Goal: Task Accomplishment & Management: Manage account settings

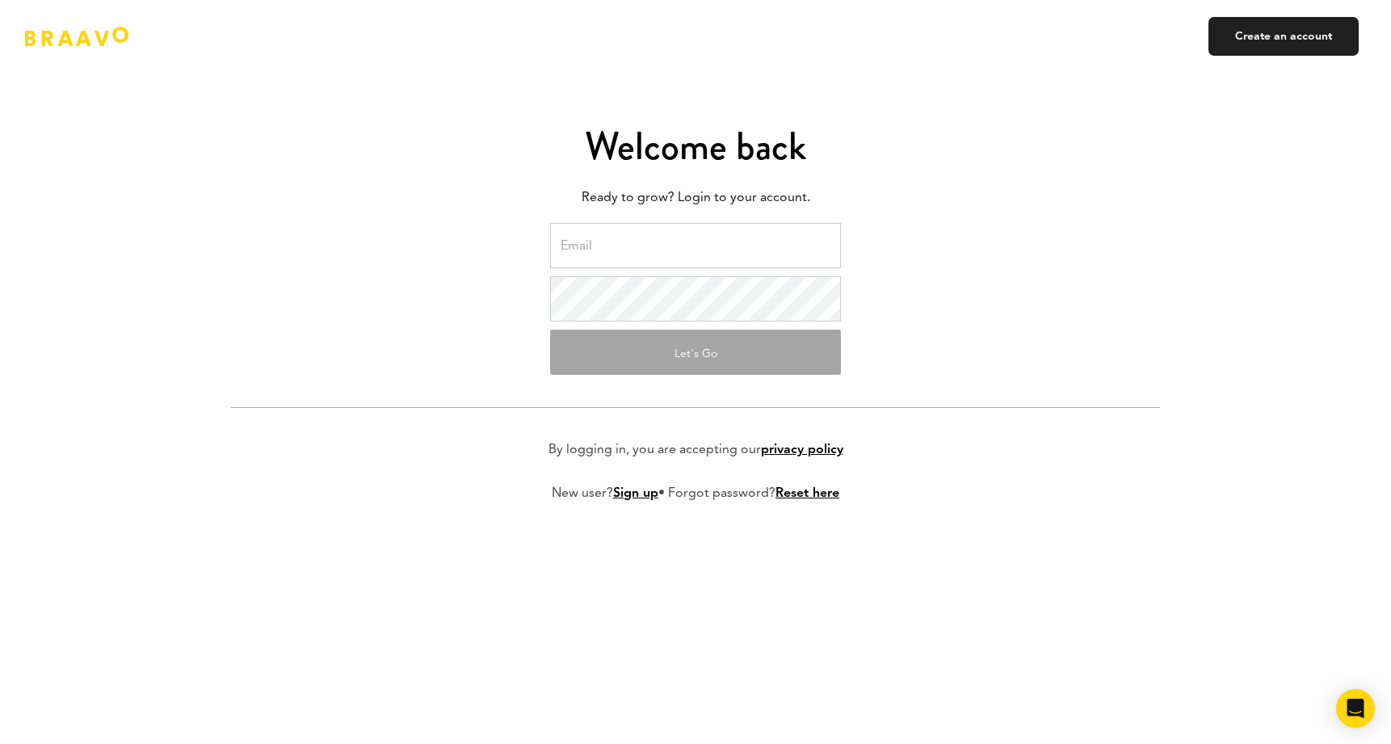
click at [624, 236] on input "email" at bounding box center [695, 245] width 291 height 45
type input "[PERSON_NAME][EMAIL_ADDRESS][DOMAIN_NAME]"
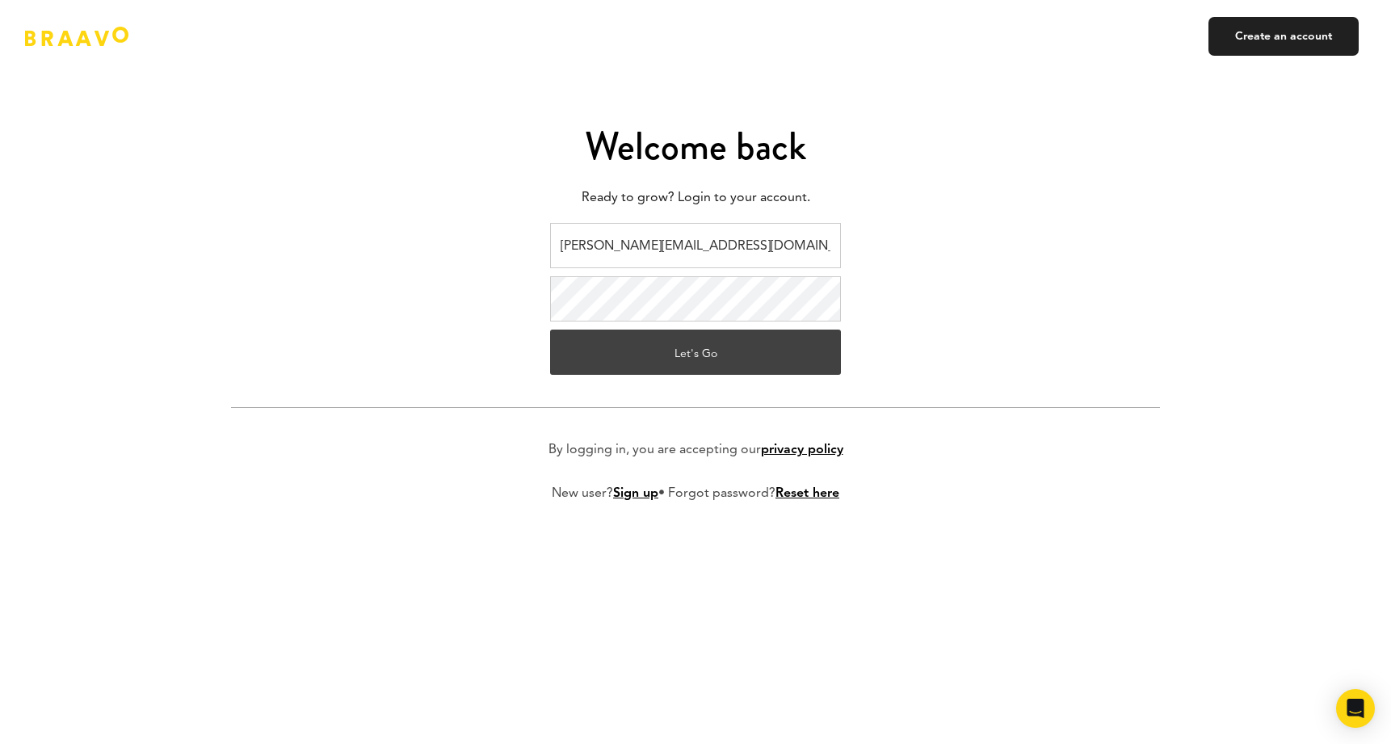
click at [642, 364] on button "Let's Go" at bounding box center [695, 352] width 291 height 45
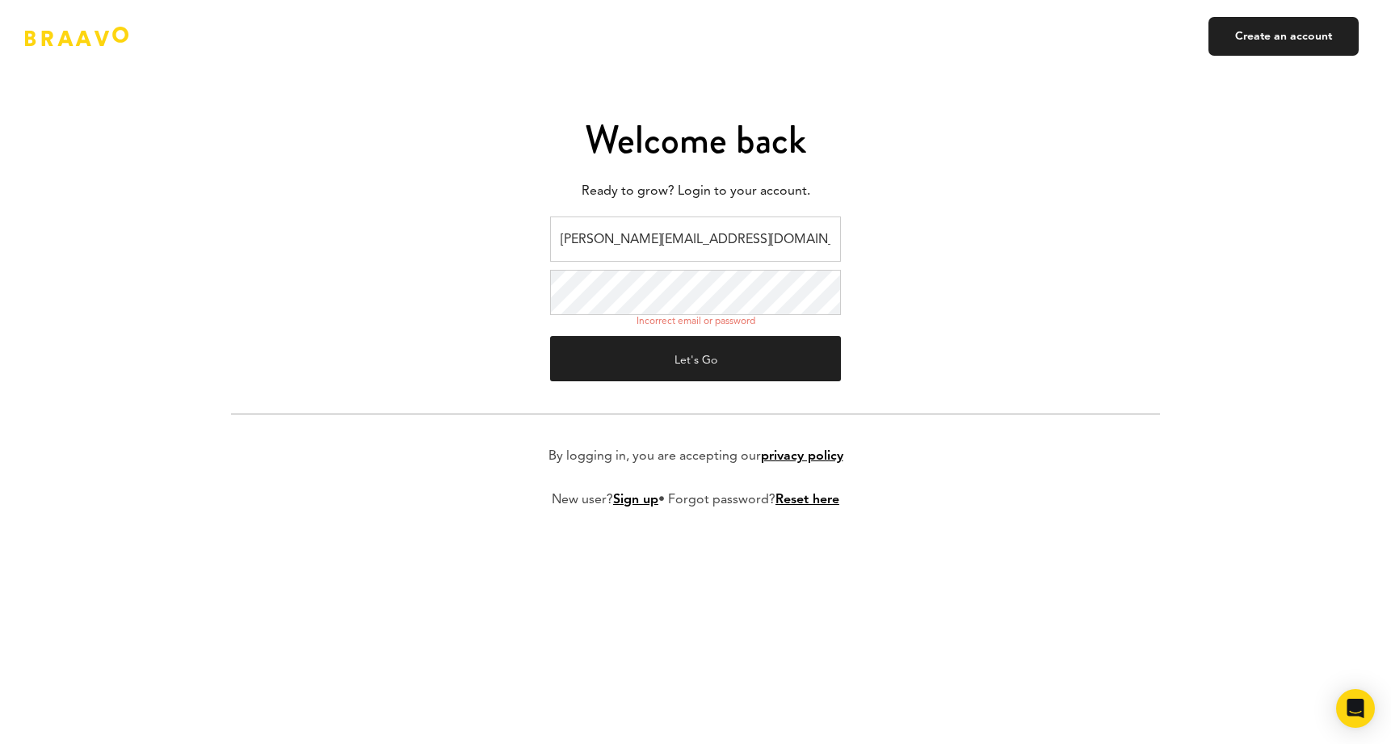
click at [696, 359] on button "Let's Go" at bounding box center [695, 358] width 291 height 45
click at [719, 365] on button "Let's Go" at bounding box center [695, 358] width 291 height 45
click at [531, 271] on form "[PERSON_NAME][EMAIL_ADDRESS][DOMAIN_NAME] Incorrect email or password Let's Go …" at bounding box center [695, 376] width 929 height 318
click at [696, 359] on button "Let's Go" at bounding box center [695, 358] width 291 height 45
click at [448, 293] on form "[PERSON_NAME][EMAIL_ADDRESS][DOMAIN_NAME] Incorrect email or password Let's Go …" at bounding box center [695, 376] width 929 height 318
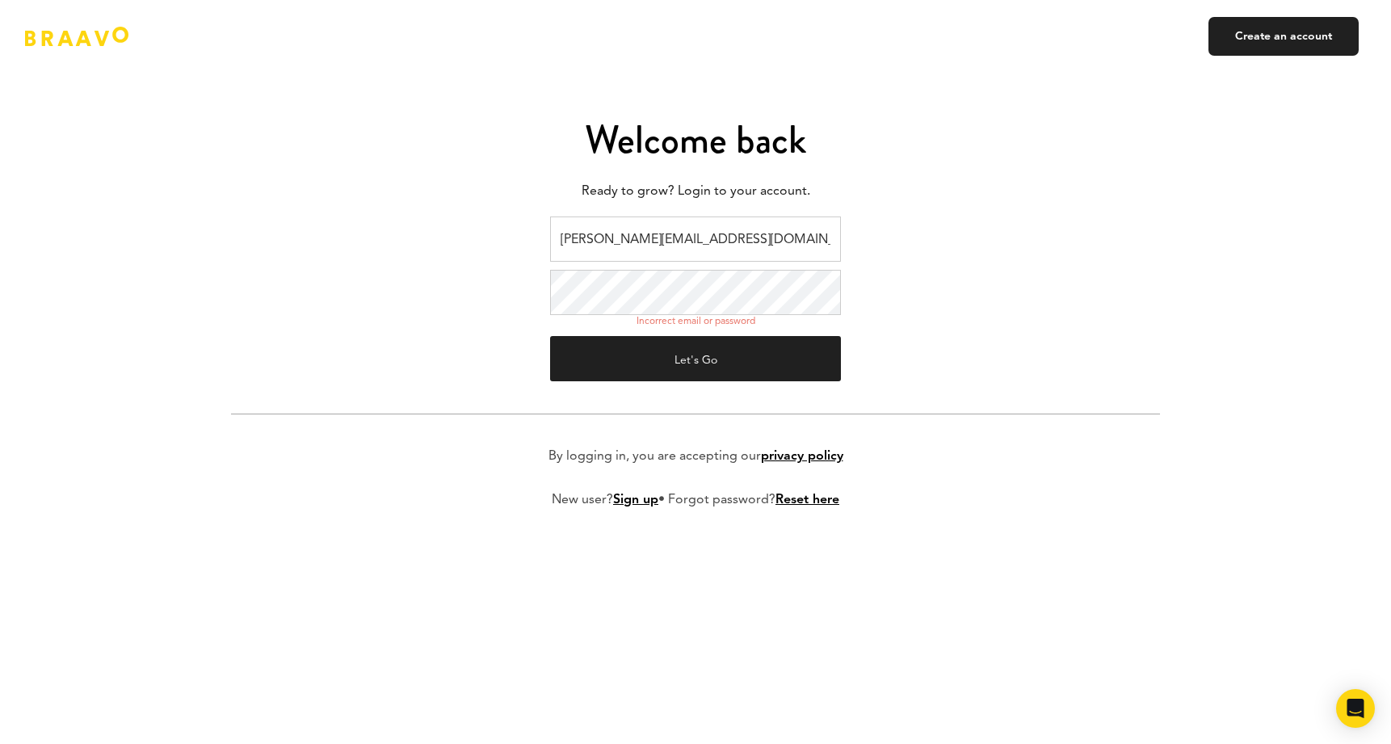
click at [696, 359] on button "Let's Go" at bounding box center [695, 358] width 291 height 45
click at [459, 290] on form "[PERSON_NAME][EMAIL_ADDRESS][DOMAIN_NAME] Incorrect email or password Let's Go …" at bounding box center [695, 376] width 929 height 318
click at [696, 359] on button "Let's Go" at bounding box center [695, 358] width 291 height 45
click at [484, 296] on form "[PERSON_NAME][EMAIL_ADDRESS][DOMAIN_NAME] Incorrect email or password Let's Go …" at bounding box center [695, 376] width 929 height 318
click at [696, 359] on button "Let's Go" at bounding box center [695, 358] width 291 height 45
